Goal: Find specific page/section: Find specific page/section

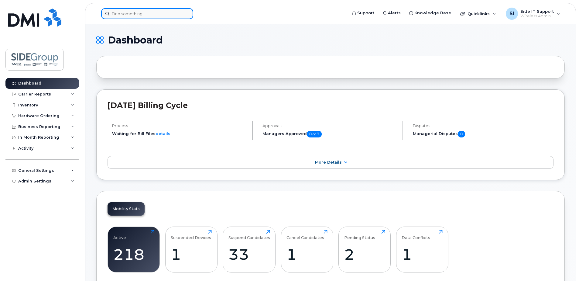
click at [137, 16] on input at bounding box center [147, 13] width 92 height 11
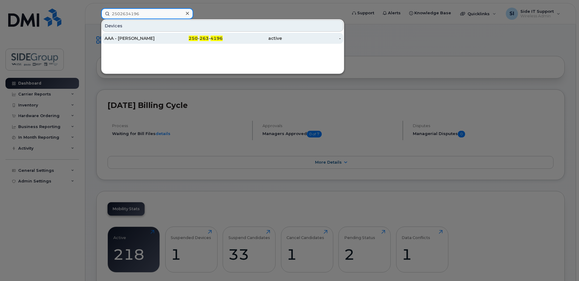
type input "2502634196"
click at [136, 40] on div "AAA - [PERSON_NAME]" at bounding box center [134, 38] width 59 height 6
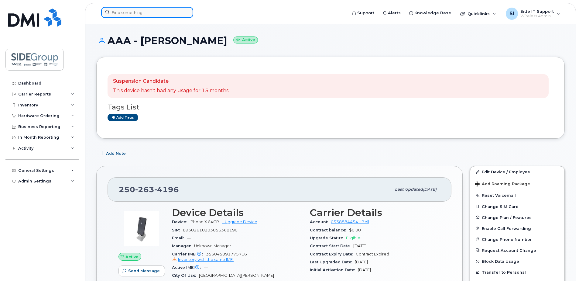
click at [146, 12] on input at bounding box center [147, 12] width 92 height 11
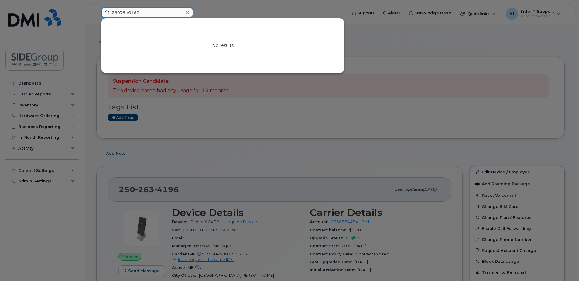
drag, startPoint x: 146, startPoint y: 12, endPoint x: 84, endPoint y: 8, distance: 62.8
click at [96, 10] on div "2507946167 No results" at bounding box center [222, 13] width 252 height 13
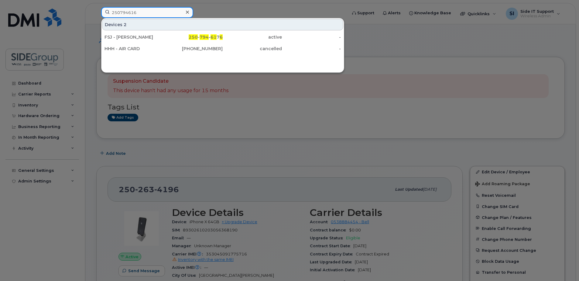
type input "2507946167"
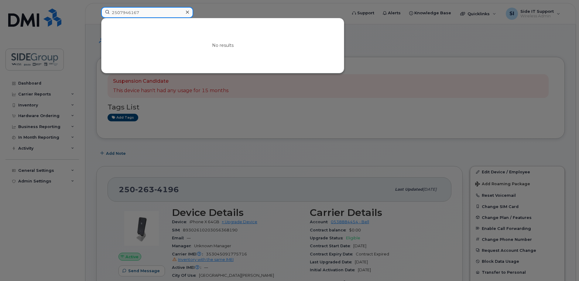
drag, startPoint x: 127, startPoint y: 11, endPoint x: 71, endPoint y: 10, distance: 56.3
click at [96, 10] on div "2507946167 No results" at bounding box center [222, 13] width 252 height 13
click at [133, 14] on input at bounding box center [147, 12] width 92 height 11
click at [134, 13] on input at bounding box center [147, 12] width 92 height 11
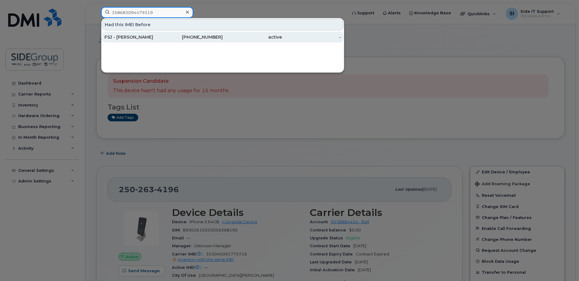
type input "358683094479319"
click at [124, 37] on div "FSJ - Donte Ross" at bounding box center [134, 37] width 59 height 6
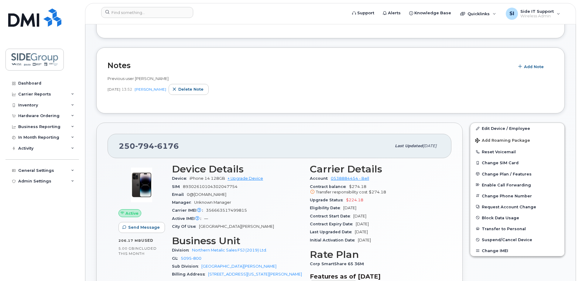
scroll to position [122, 0]
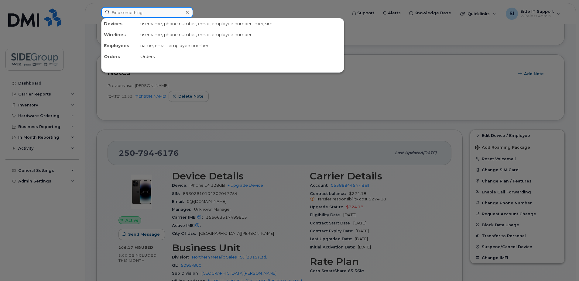
click at [150, 15] on input at bounding box center [147, 12] width 92 height 11
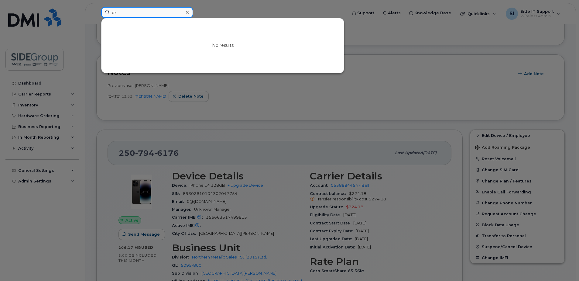
type input "d"
click at [98, 147] on div at bounding box center [289, 140] width 579 height 281
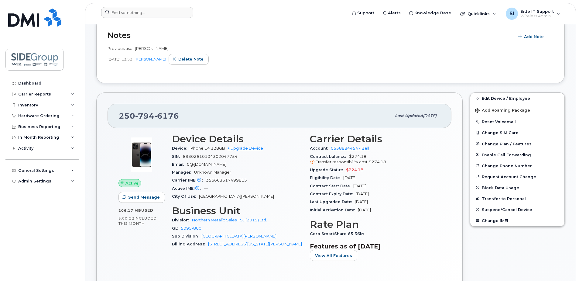
scroll to position [152, 0]
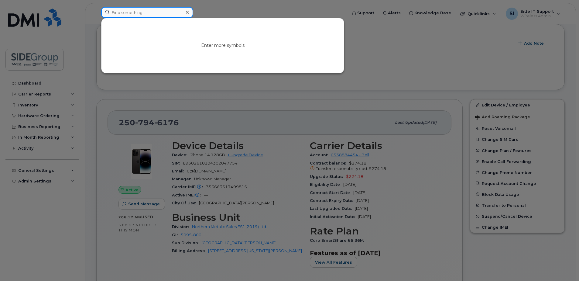
click at [142, 15] on input at bounding box center [147, 12] width 92 height 11
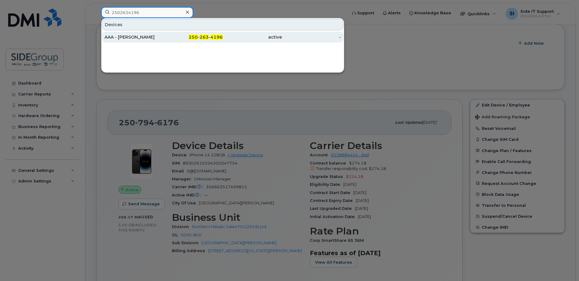
type input "2502634196"
click at [134, 36] on div "AAA - Stuart Gillet" at bounding box center [134, 37] width 59 height 6
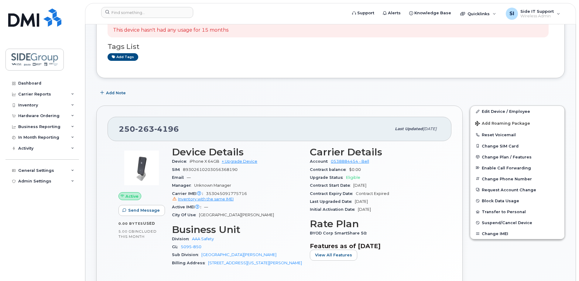
scroll to position [61, 0]
click at [165, 12] on input at bounding box center [147, 12] width 92 height 11
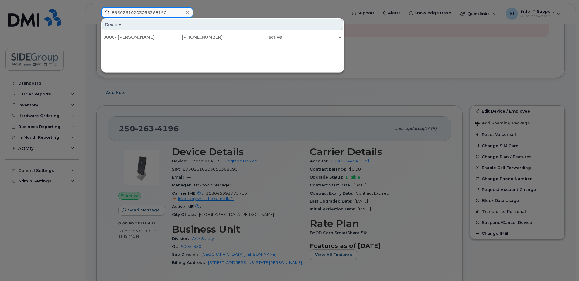
type input "89302610203056368190"
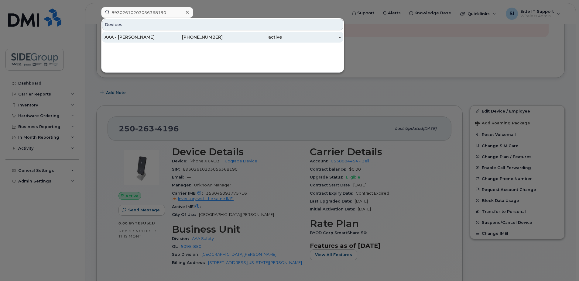
click at [164, 41] on div "[PHONE_NUMBER]" at bounding box center [193, 37] width 59 height 11
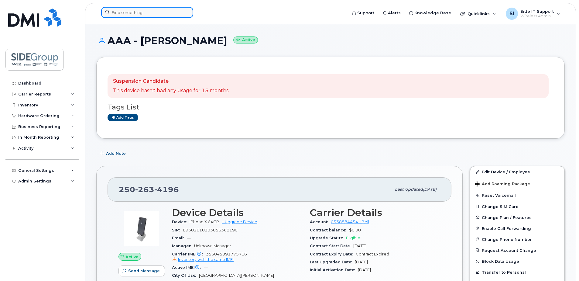
click at [128, 13] on input at bounding box center [147, 12] width 92 height 11
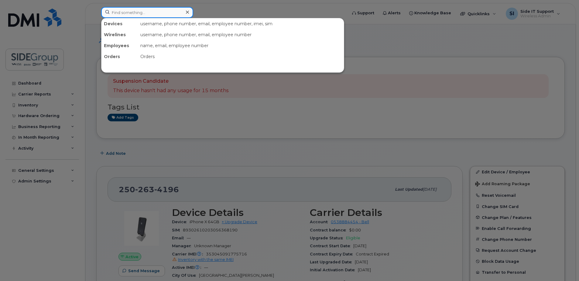
click at [129, 12] on input at bounding box center [147, 12] width 92 height 11
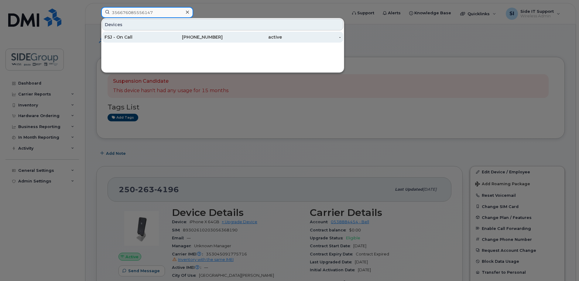
type input "356676085556147"
click at [123, 35] on div "FSJ - On Call" at bounding box center [134, 37] width 59 height 6
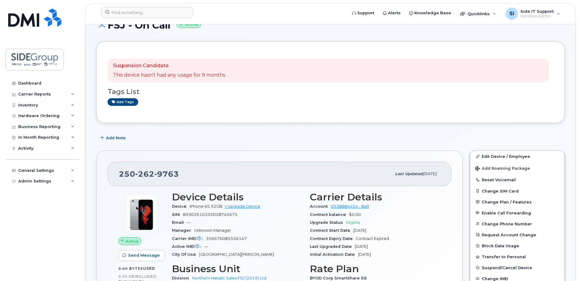
scroll to position [30, 0]
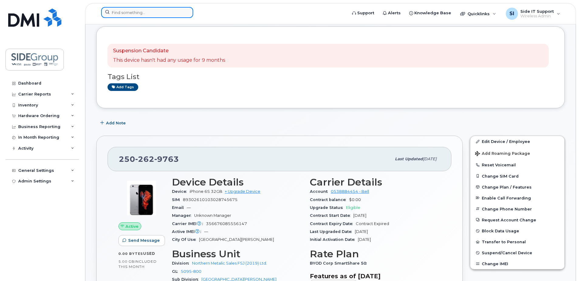
click at [129, 12] on input at bounding box center [147, 12] width 92 height 11
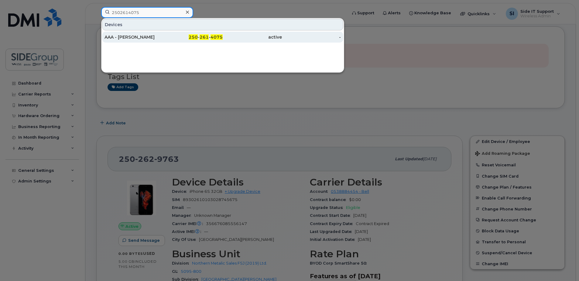
type input "2502614075"
click at [136, 36] on div "AAA - [PERSON_NAME]" at bounding box center [134, 37] width 59 height 6
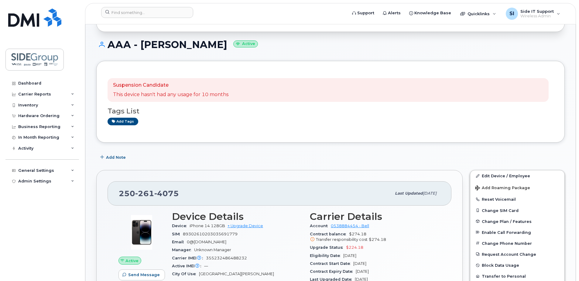
scroll to position [122, 0]
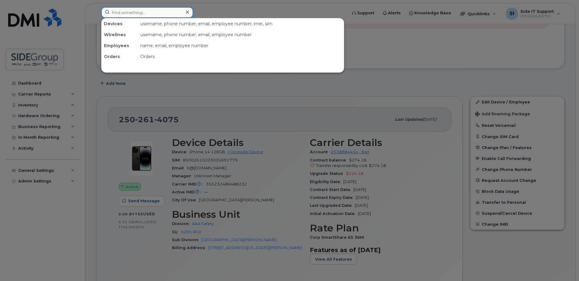
click at [129, 14] on input at bounding box center [147, 12] width 92 height 11
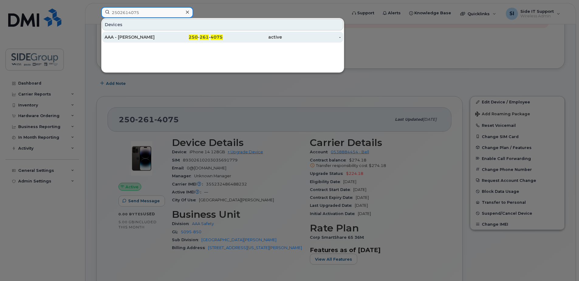
type input "2502614075"
click at [133, 38] on div "AAA - [PERSON_NAME]" at bounding box center [134, 37] width 59 height 6
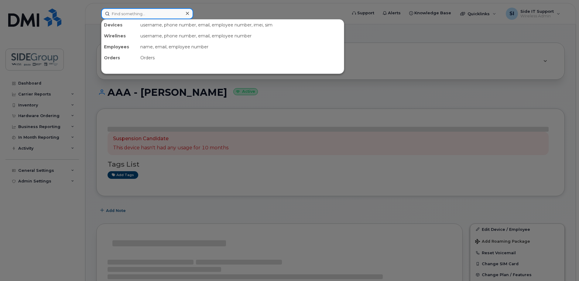
click at [124, 14] on input at bounding box center [147, 13] width 92 height 11
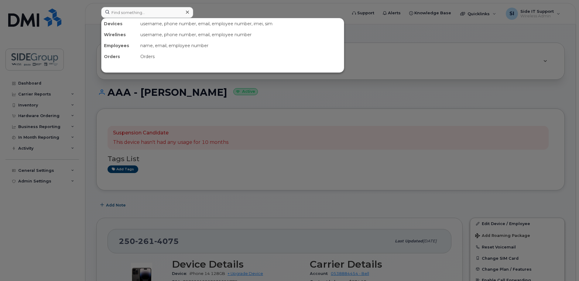
click at [247, 143] on div at bounding box center [289, 140] width 579 height 281
click at [143, 15] on input at bounding box center [147, 12] width 92 height 11
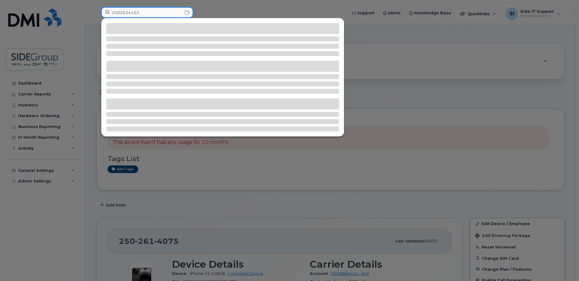
type input "2502634152"
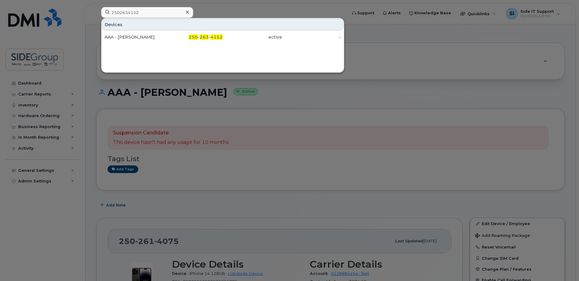
click at [133, 36] on div "AAA - [PERSON_NAME]" at bounding box center [134, 37] width 59 height 6
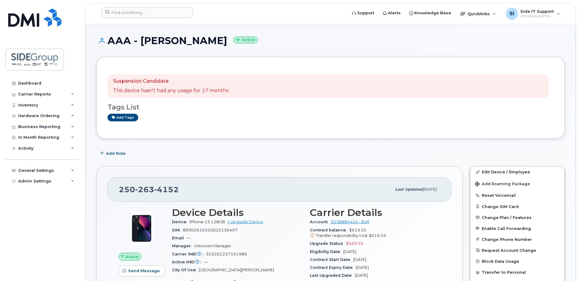
scroll to position [30, 0]
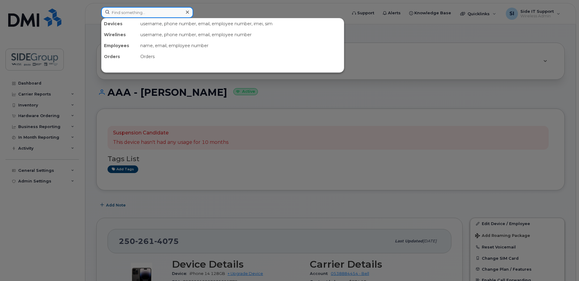
click at [127, 16] on input at bounding box center [147, 12] width 92 height 11
click at [211, 205] on div at bounding box center [289, 140] width 579 height 281
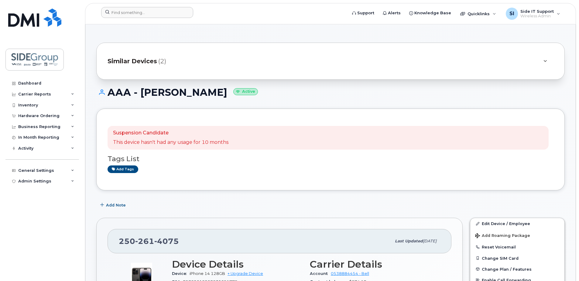
click at [132, 57] on span "Similar Devices" at bounding box center [133, 61] width 50 height 9
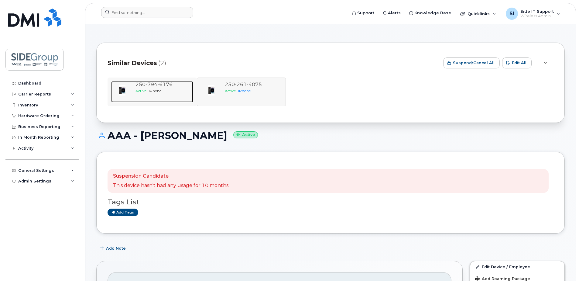
click at [165, 85] on span "6176" at bounding box center [164, 84] width 15 height 6
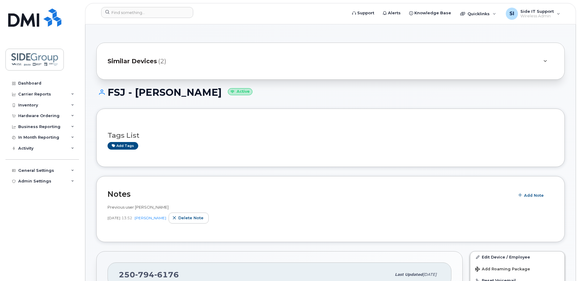
drag, startPoint x: 143, startPoint y: 64, endPoint x: 146, endPoint y: 64, distance: 3.1
click at [143, 64] on span "Similar Devices" at bounding box center [133, 61] width 50 height 9
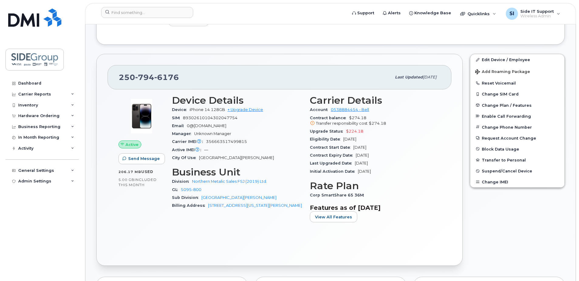
scroll to position [243, 0]
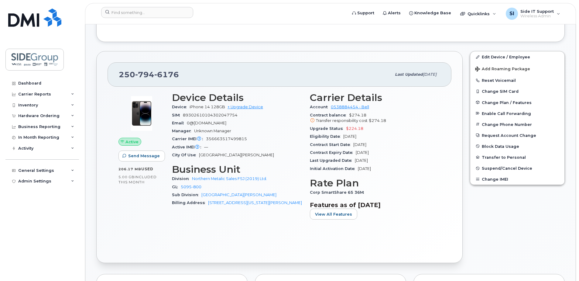
drag, startPoint x: 185, startPoint y: 48, endPoint x: 189, endPoint y: 48, distance: 4.0
click at [185, 48] on div "250 794 6176 Last updated Oct 15, 2025 Active Send Message 206.17 MB  used 5.00…" at bounding box center [280, 156] width 374 height 219
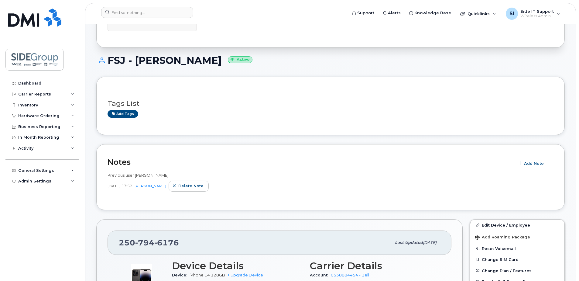
scroll to position [30, 0]
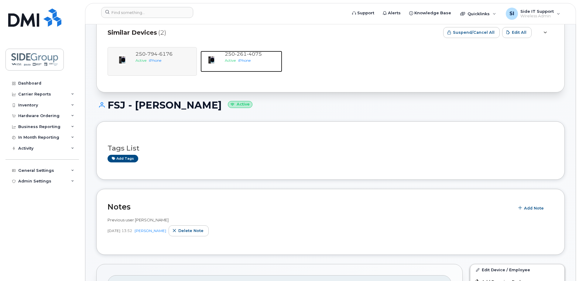
drag, startPoint x: 249, startPoint y: 61, endPoint x: 575, endPoint y: 2, distance: 331.8
click at [249, 61] on span "iPhone" at bounding box center [244, 60] width 12 height 5
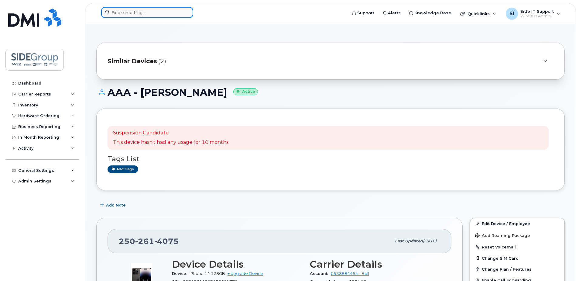
click at [134, 15] on input at bounding box center [147, 12] width 92 height 11
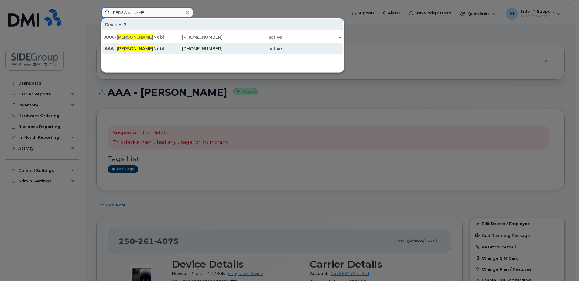
type input "[PERSON_NAME]"
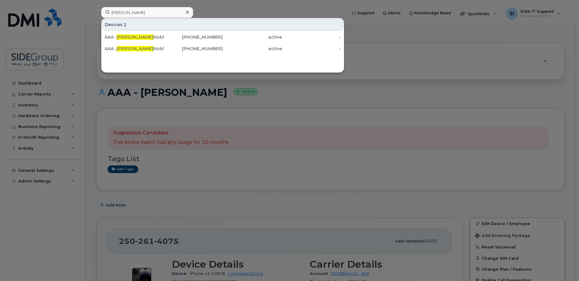
drag, startPoint x: 135, startPoint y: 46, endPoint x: 198, endPoint y: 58, distance: 65.0
click at [135, 46] on div "AAA - [PERSON_NAME]" at bounding box center [134, 48] width 59 height 11
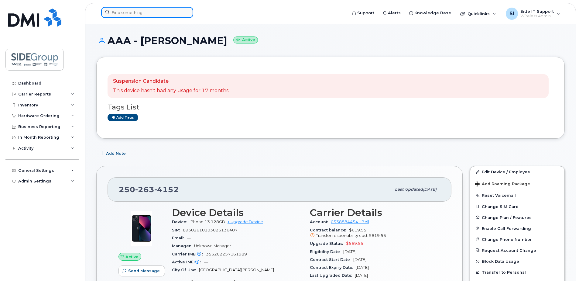
click at [134, 12] on input at bounding box center [147, 12] width 92 height 11
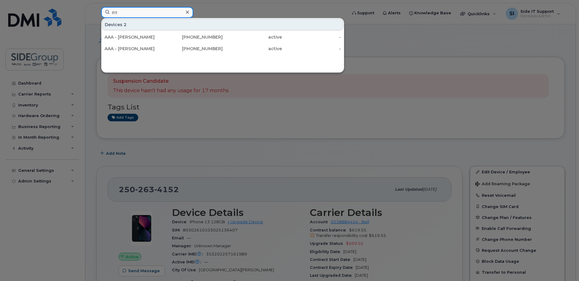
type input "8"
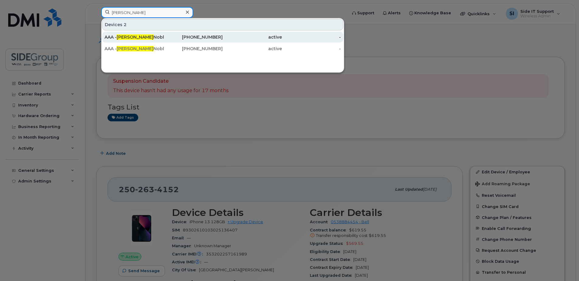
type input "tamara"
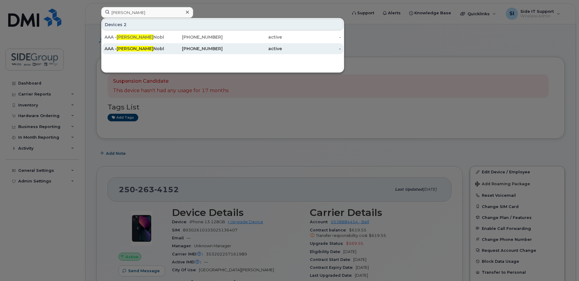
drag, startPoint x: 137, startPoint y: 39, endPoint x: 146, endPoint y: 43, distance: 10.2
click at [137, 39] on div "AAA - Tamara Noble" at bounding box center [134, 37] width 59 height 6
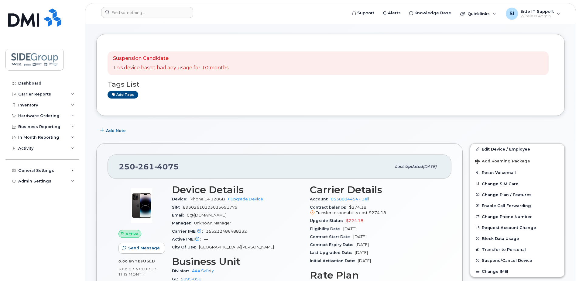
scroll to position [61, 0]
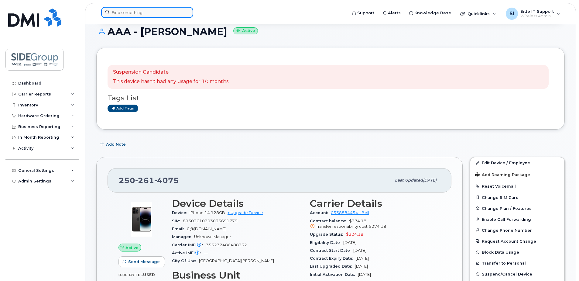
click at [166, 15] on input at bounding box center [147, 12] width 92 height 11
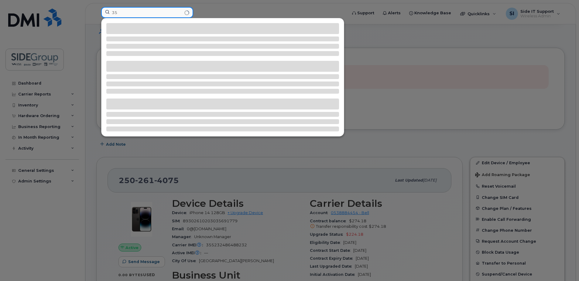
type input "3"
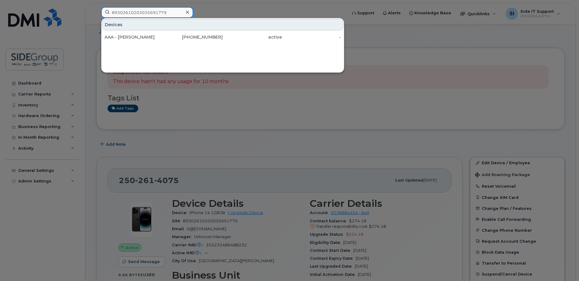
type input "89302610203035691779"
drag, startPoint x: 278, startPoint y: 130, endPoint x: 283, endPoint y: 130, distance: 5.5
click at [279, 130] on div at bounding box center [289, 140] width 579 height 281
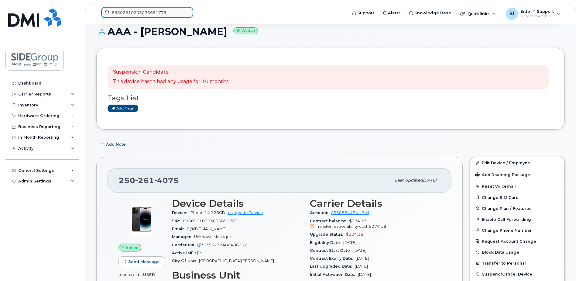
click at [139, 12] on input "89302610203035691779" at bounding box center [147, 12] width 92 height 11
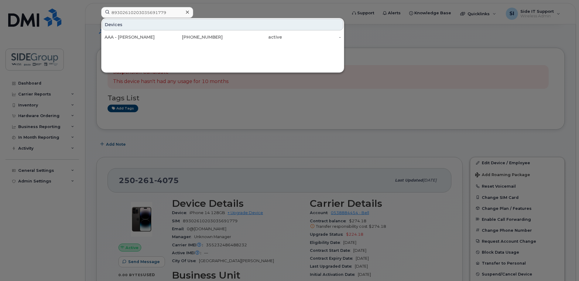
click at [188, 12] on icon at bounding box center [187, 12] width 3 height 3
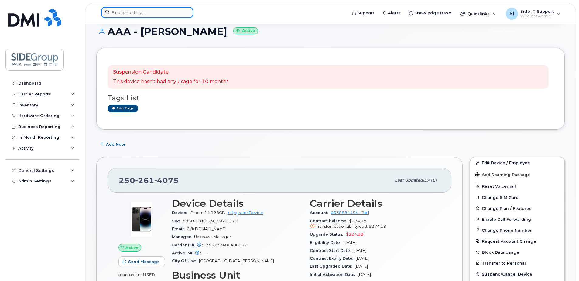
click at [187, 12] on div at bounding box center [147, 12] width 92 height 11
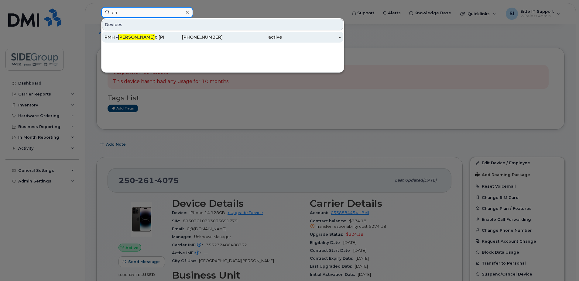
type input "eri"
click at [127, 36] on div "RMH - Eri c Merklin" at bounding box center [134, 37] width 59 height 6
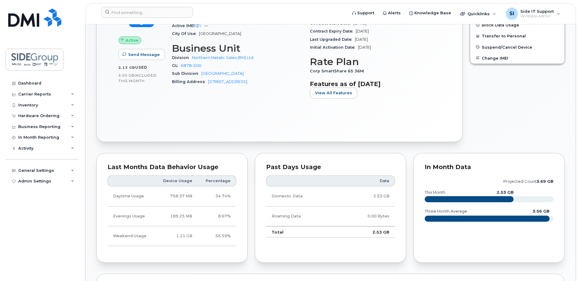
scroll to position [91, 0]
